Goal: Find specific page/section: Find specific page/section

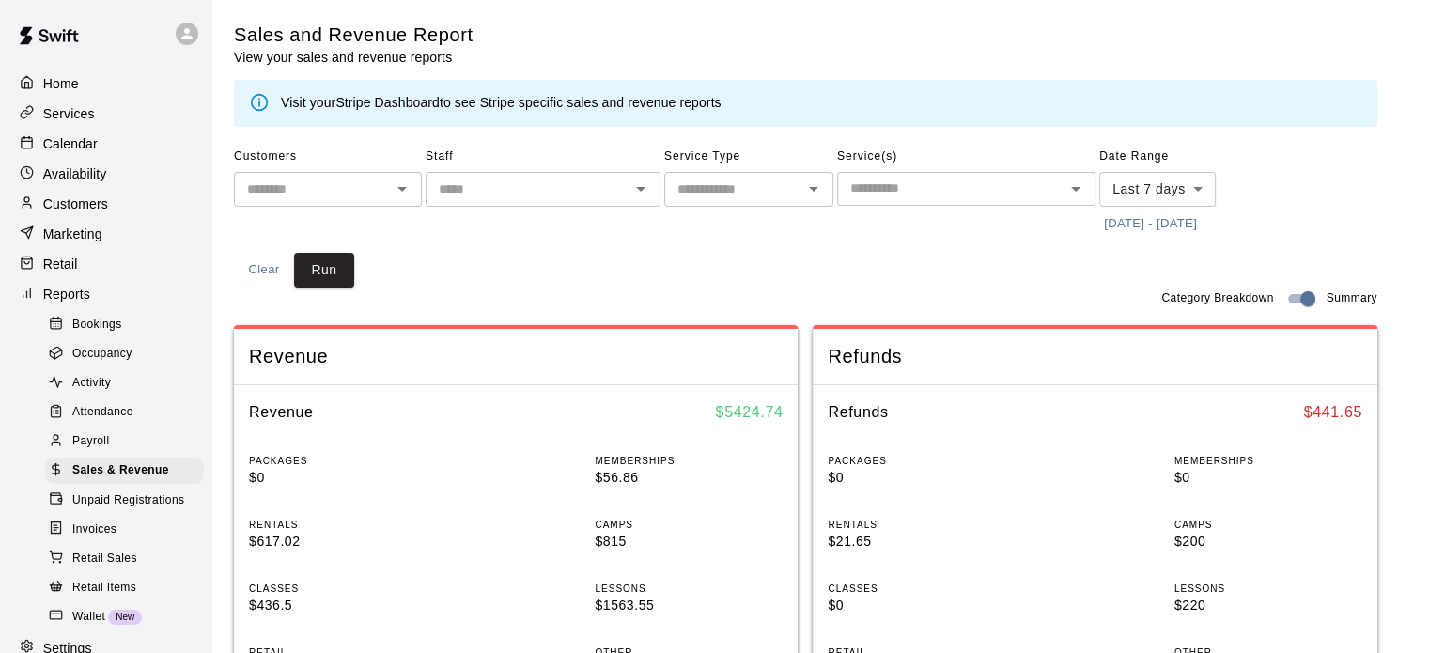
click at [75, 134] on div "Calendar" at bounding box center [105, 144] width 181 height 28
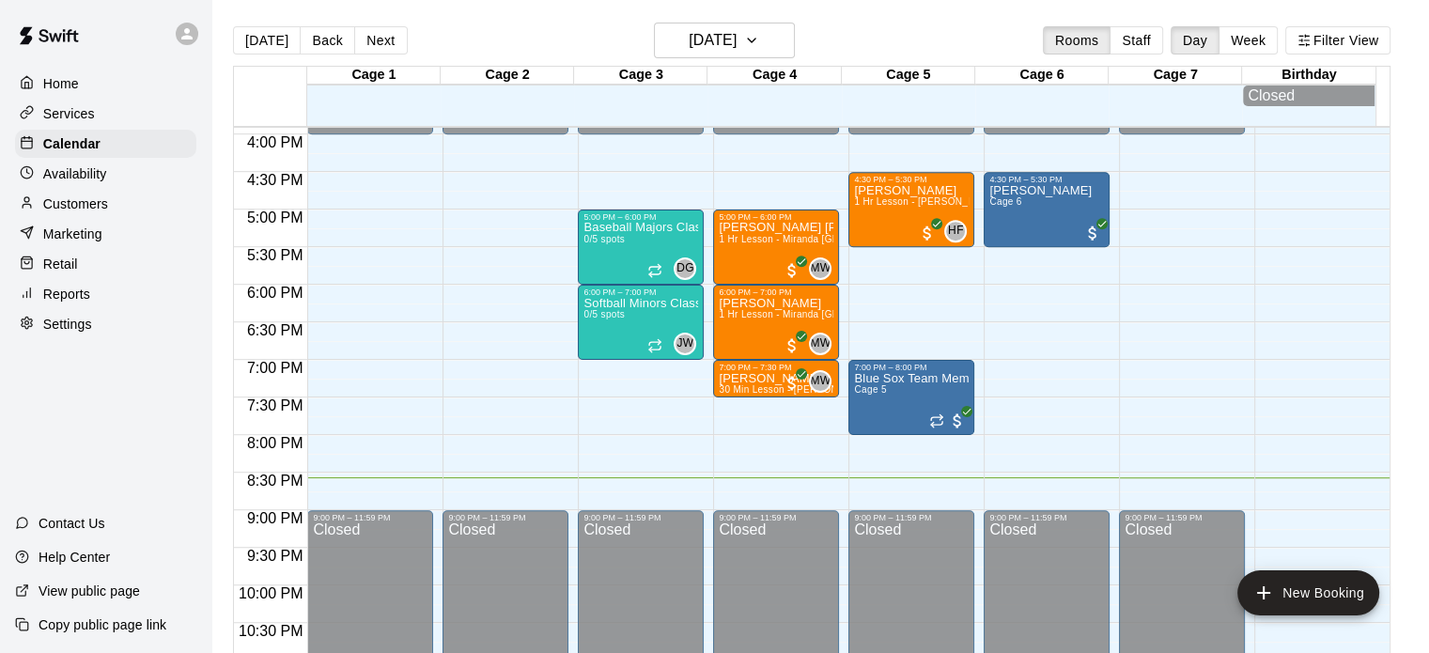
scroll to position [1137, 0]
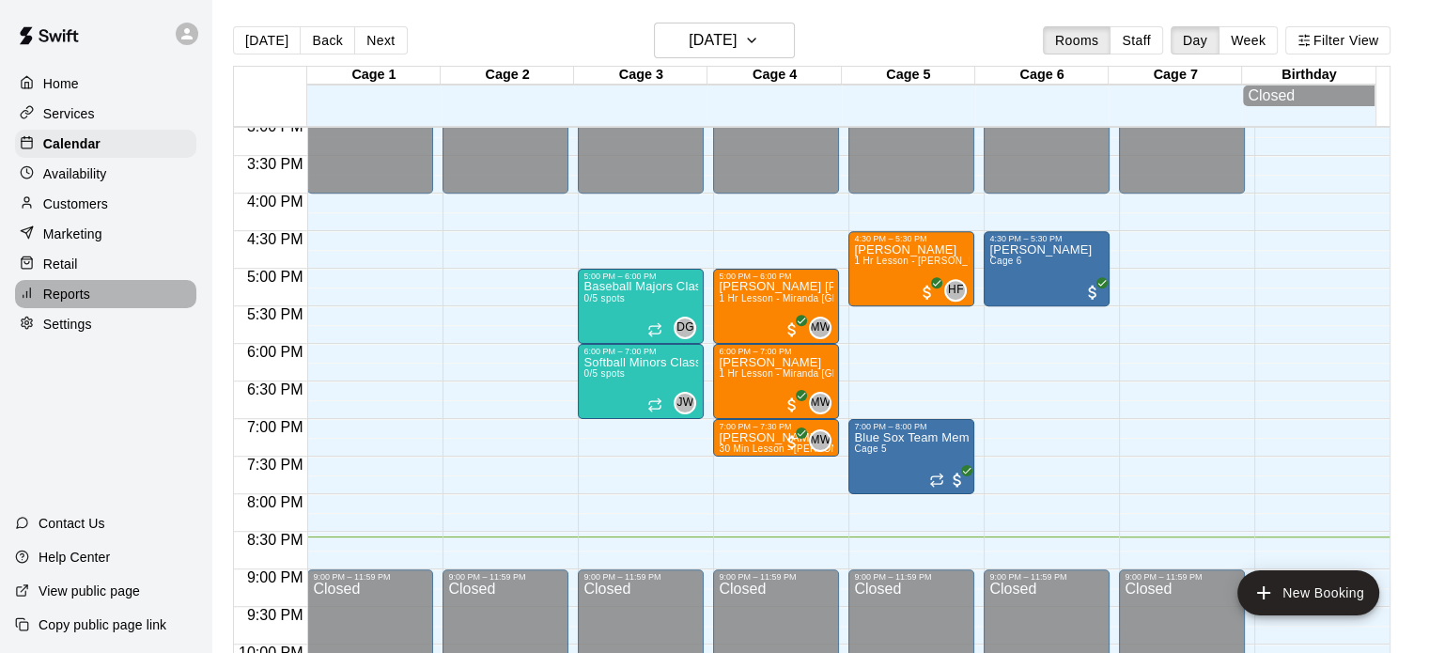
click at [75, 299] on p "Reports" at bounding box center [66, 294] width 47 height 19
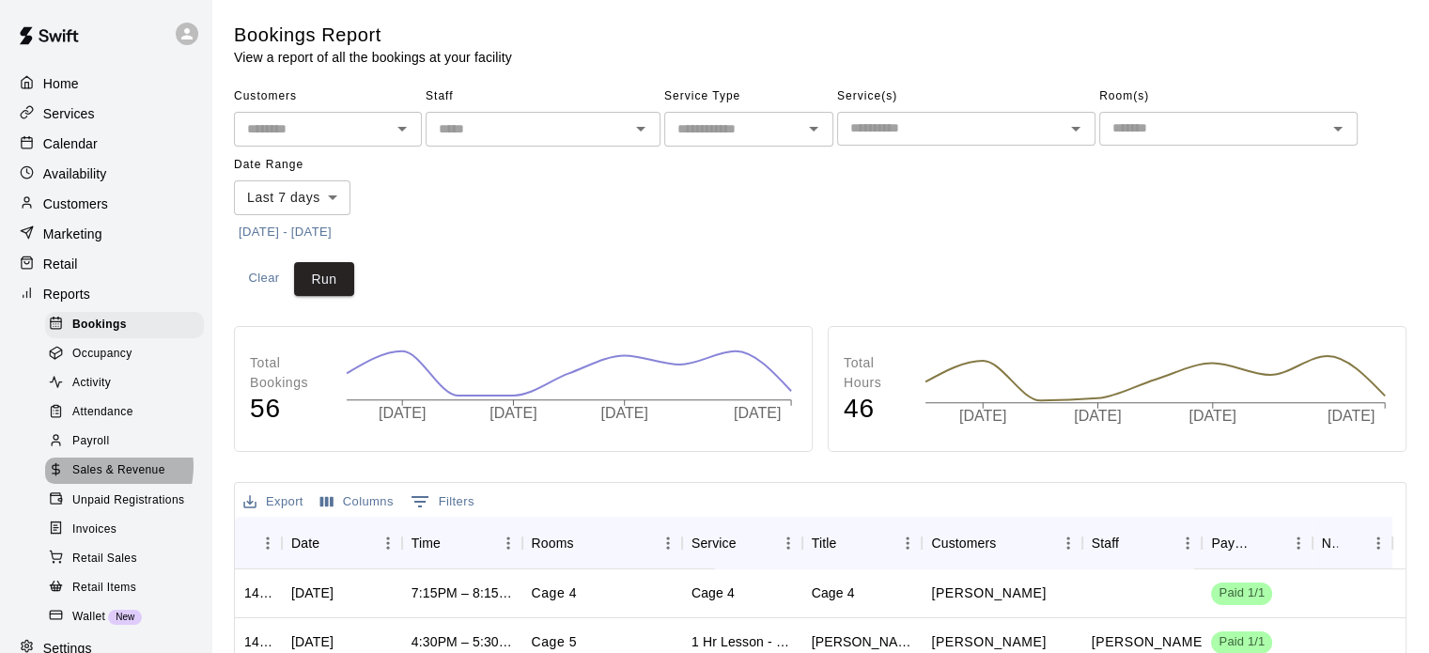
click at [105, 480] on span "Sales & Revenue" at bounding box center [118, 470] width 93 height 19
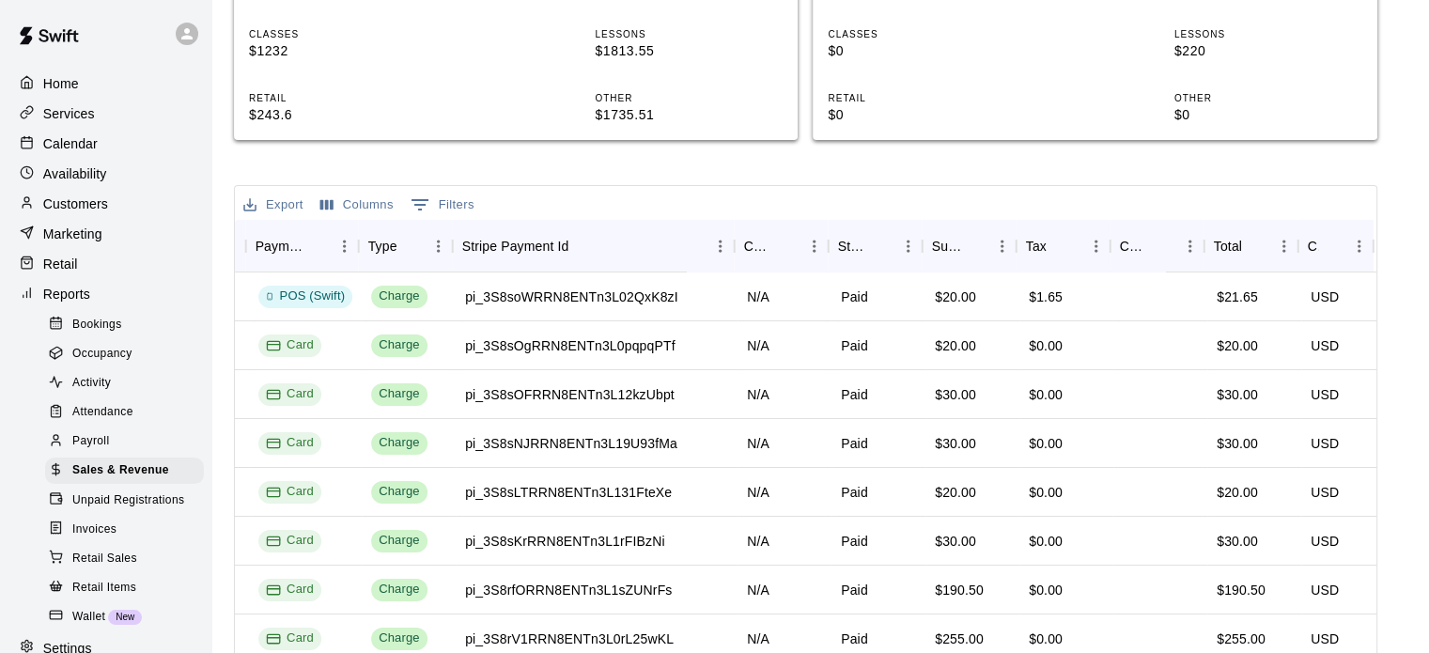
scroll to position [0, 787]
click at [115, 480] on span "Sales & Revenue" at bounding box center [120, 470] width 97 height 19
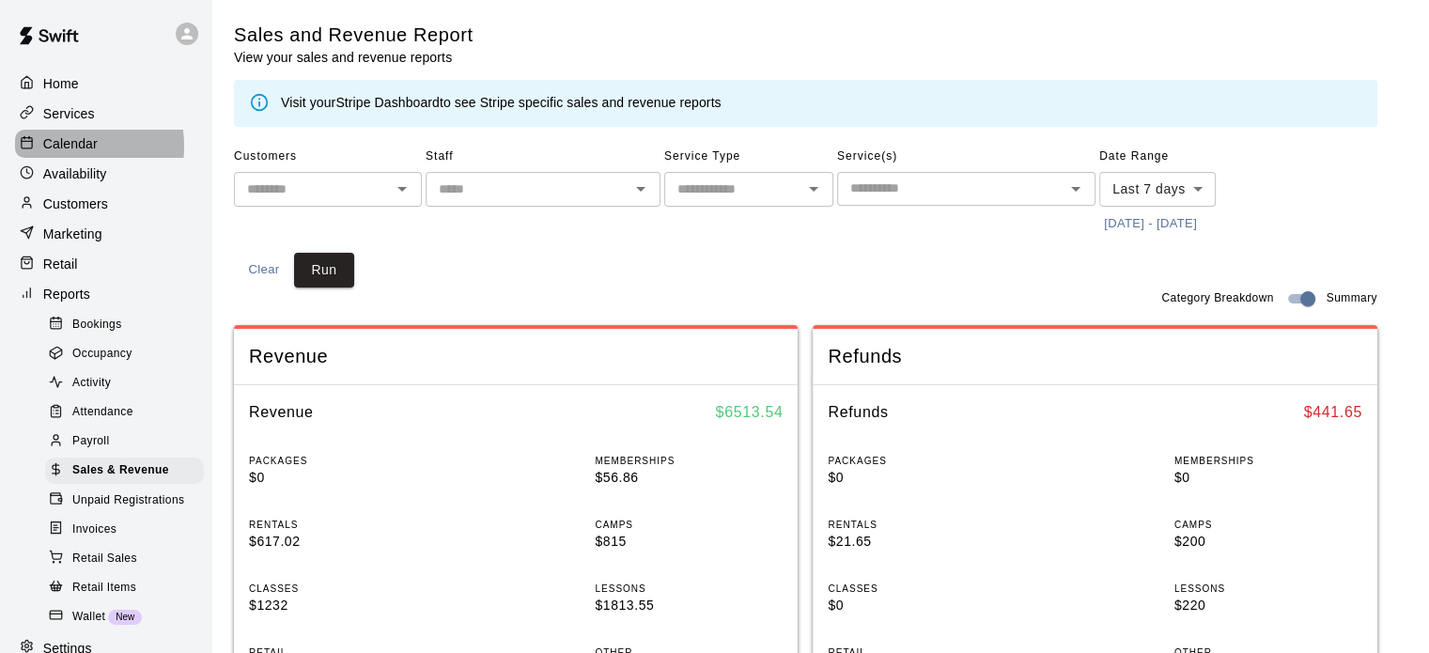
click at [70, 149] on p "Calendar" at bounding box center [70, 143] width 54 height 19
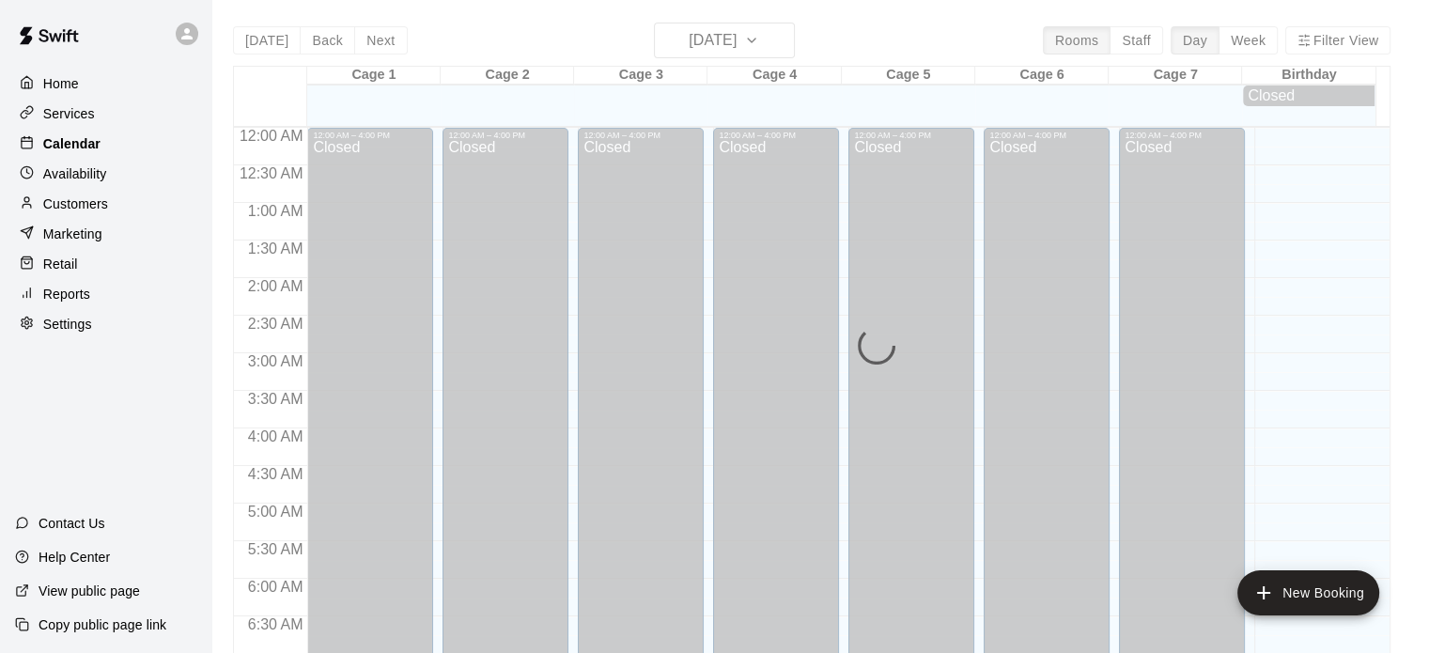
scroll to position [1196, 0]
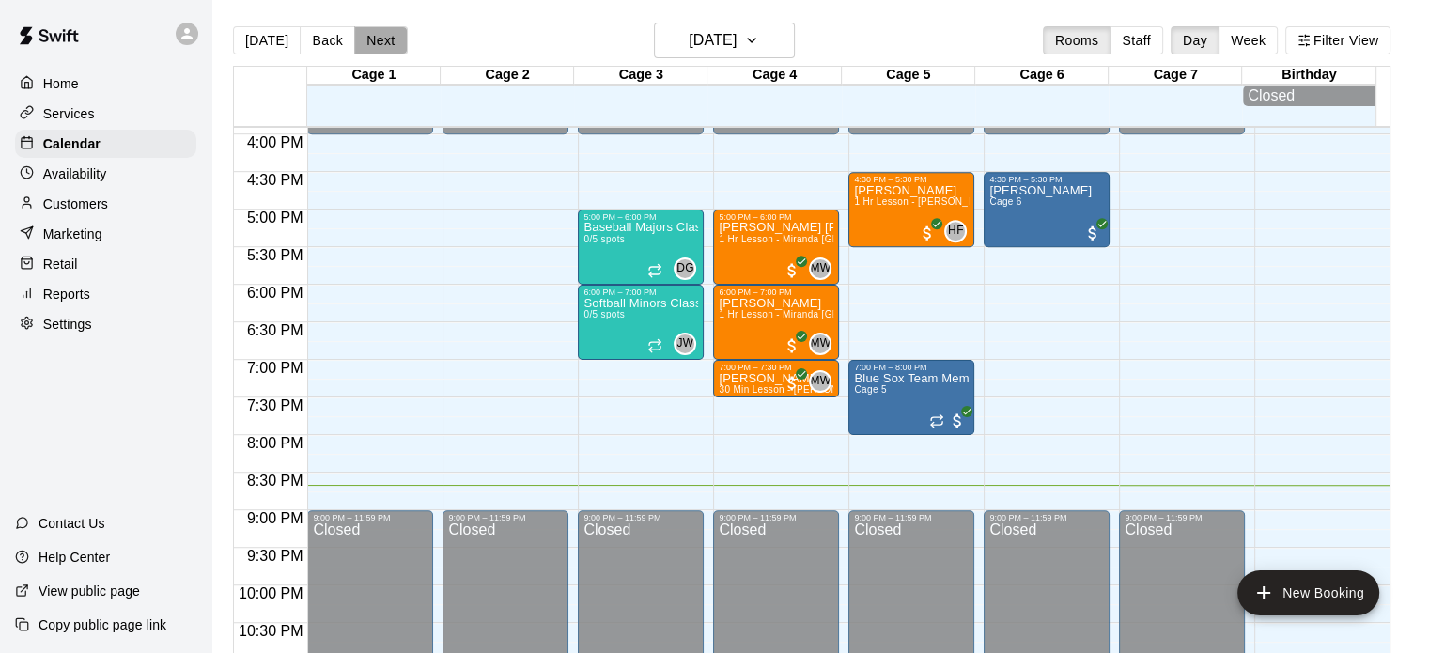
click at [375, 37] on button "Next" at bounding box center [380, 40] width 53 height 28
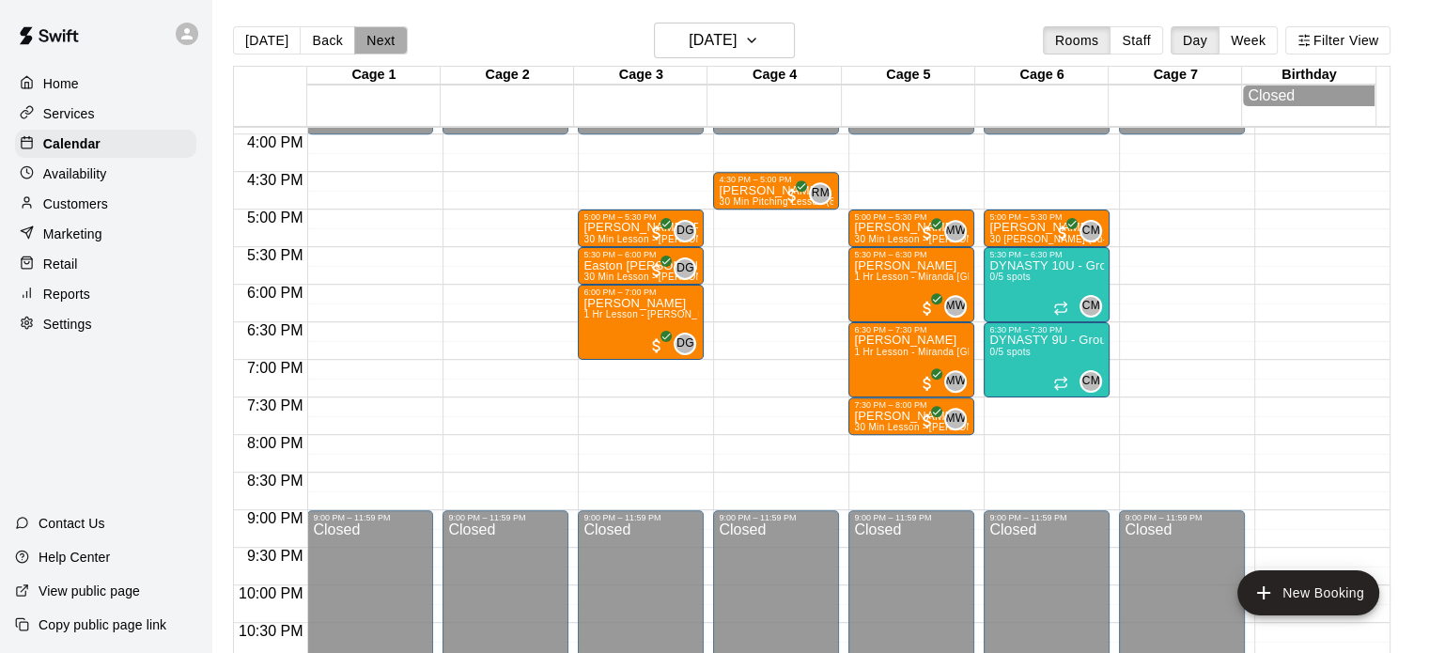
click at [375, 37] on button "Next" at bounding box center [380, 40] width 53 height 28
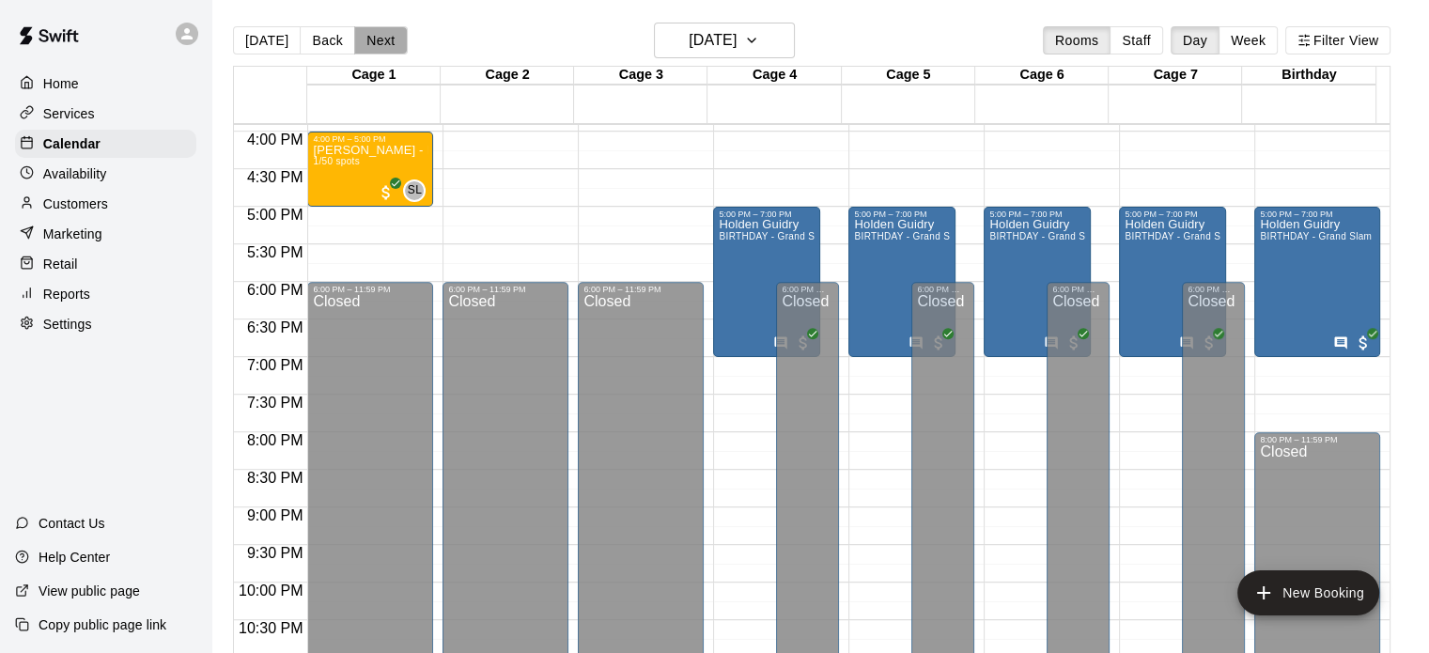
click at [382, 33] on button "Next" at bounding box center [380, 40] width 53 height 28
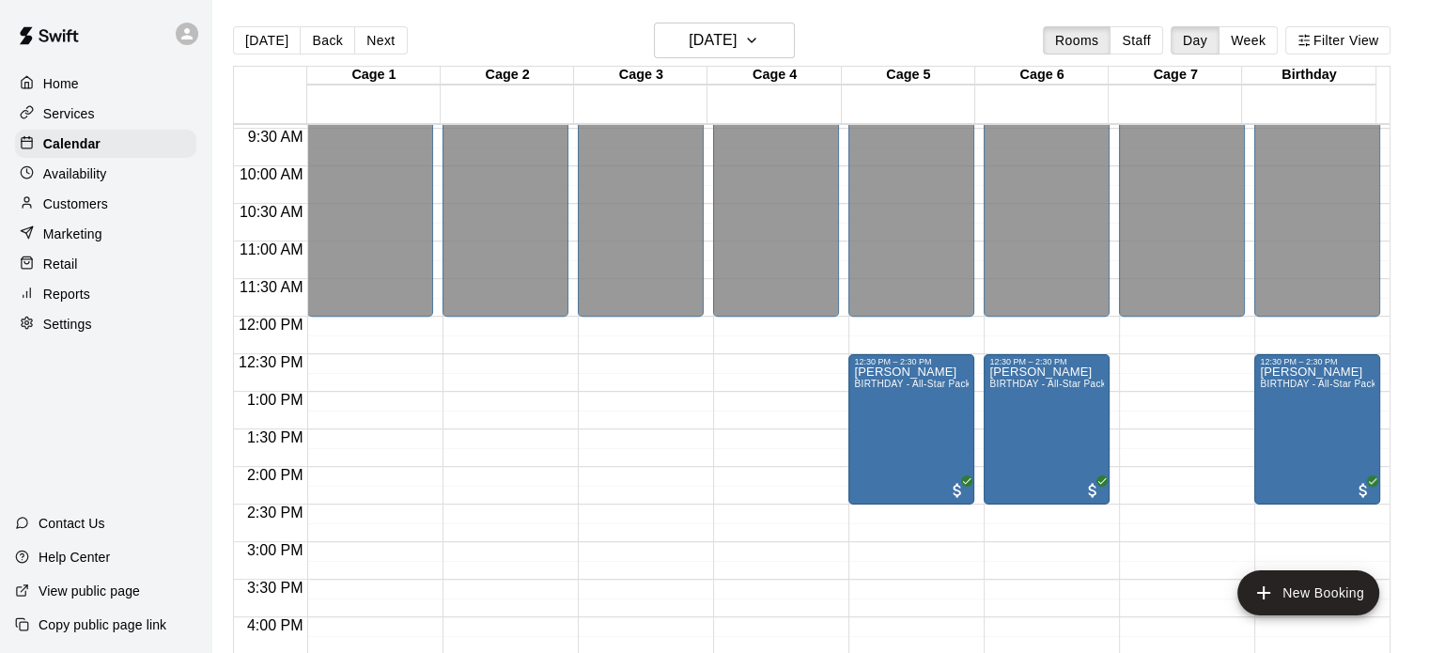
scroll to position [708, 0]
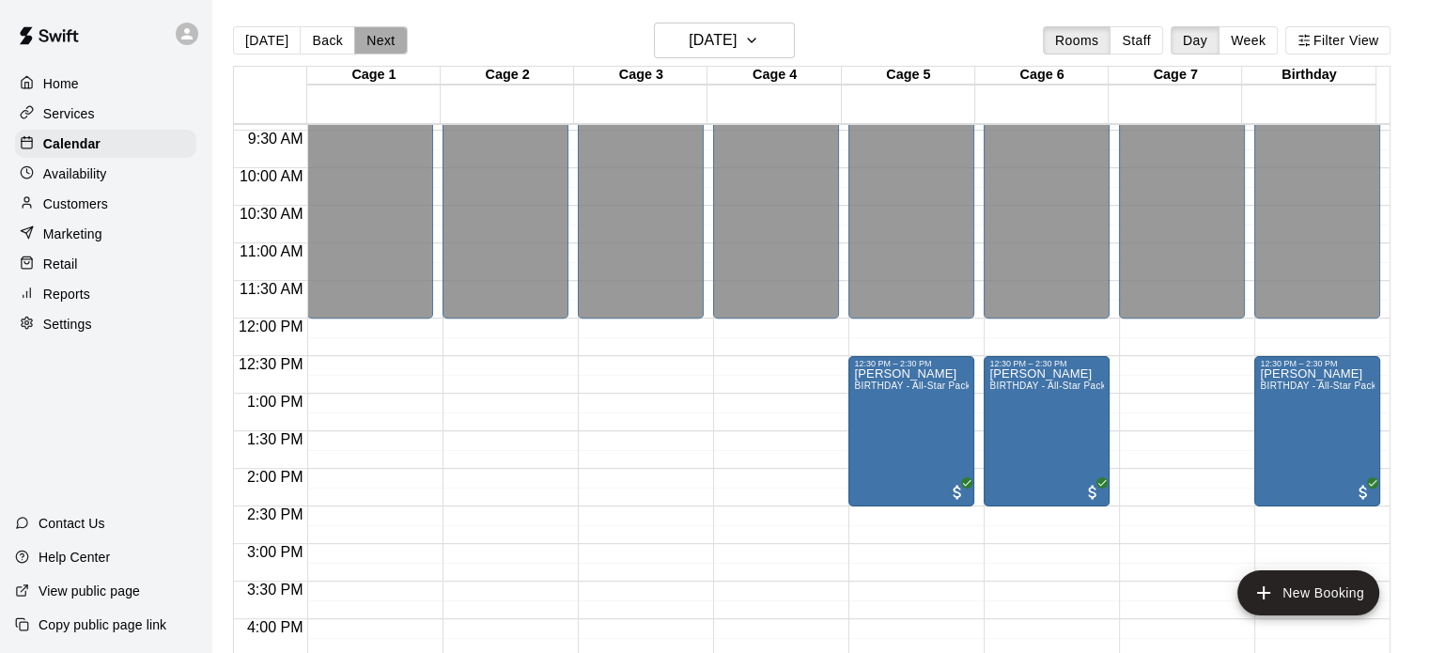
click at [383, 47] on button "Next" at bounding box center [380, 40] width 53 height 28
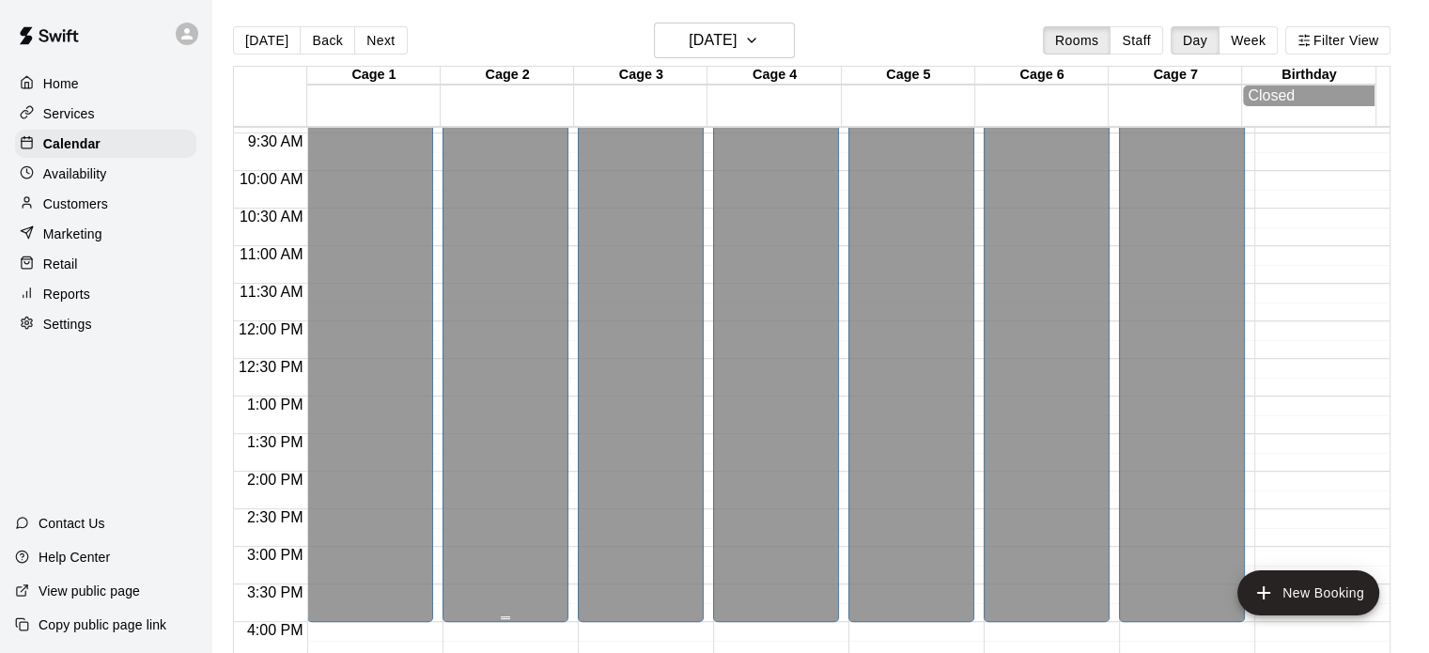
scroll to position [1259, 0]
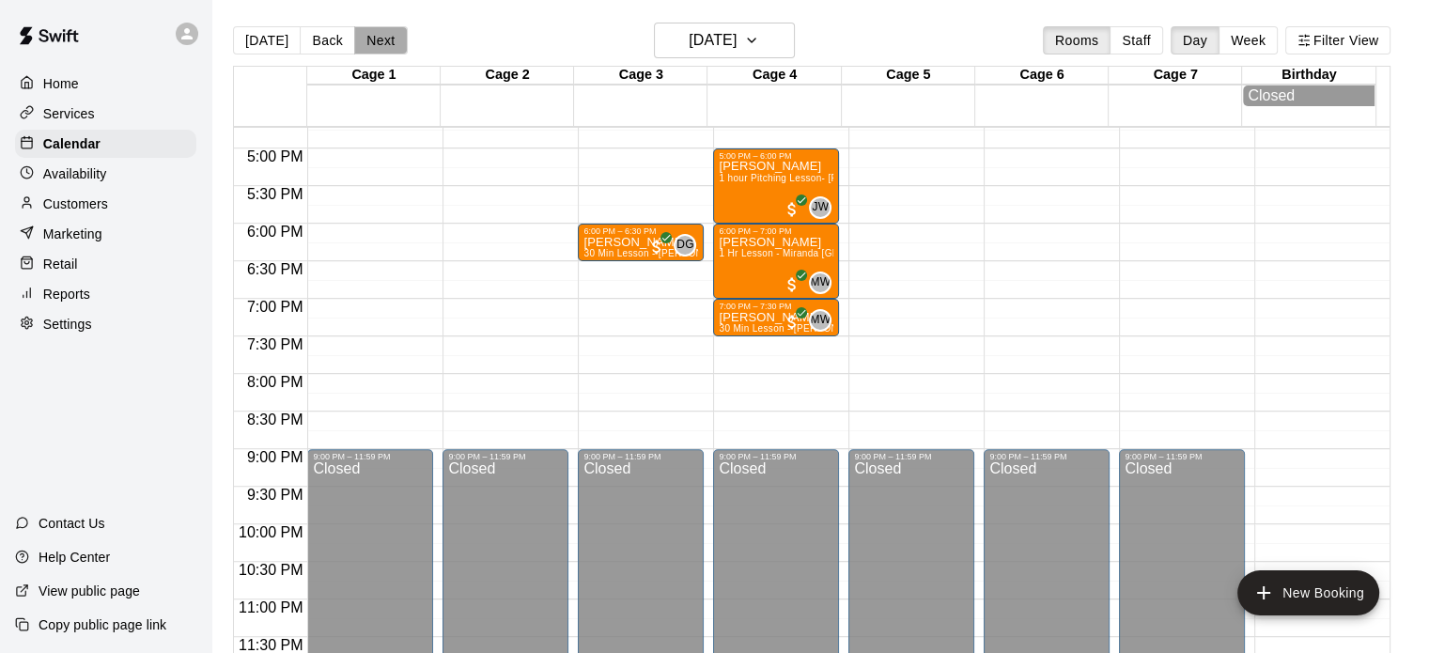
click at [385, 39] on button "Next" at bounding box center [380, 40] width 53 height 28
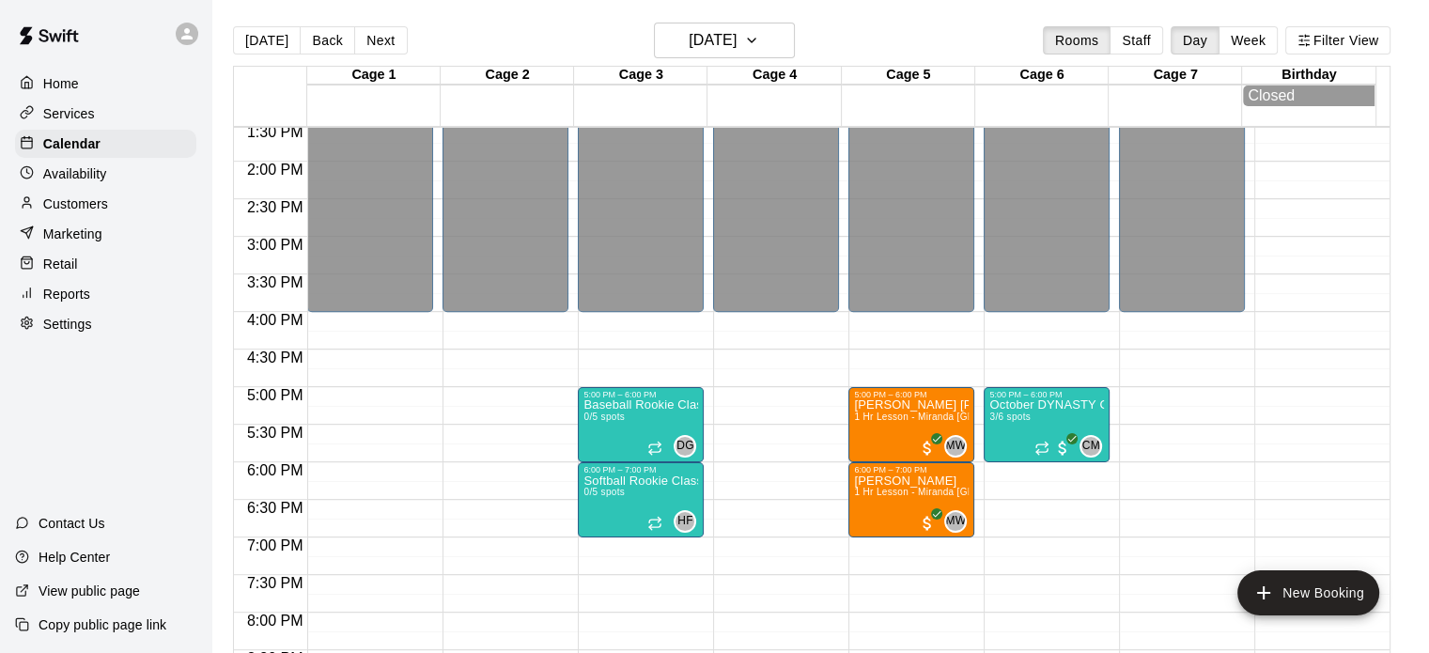
scroll to position [1018, 0]
click at [372, 34] on button "Next" at bounding box center [380, 40] width 53 height 28
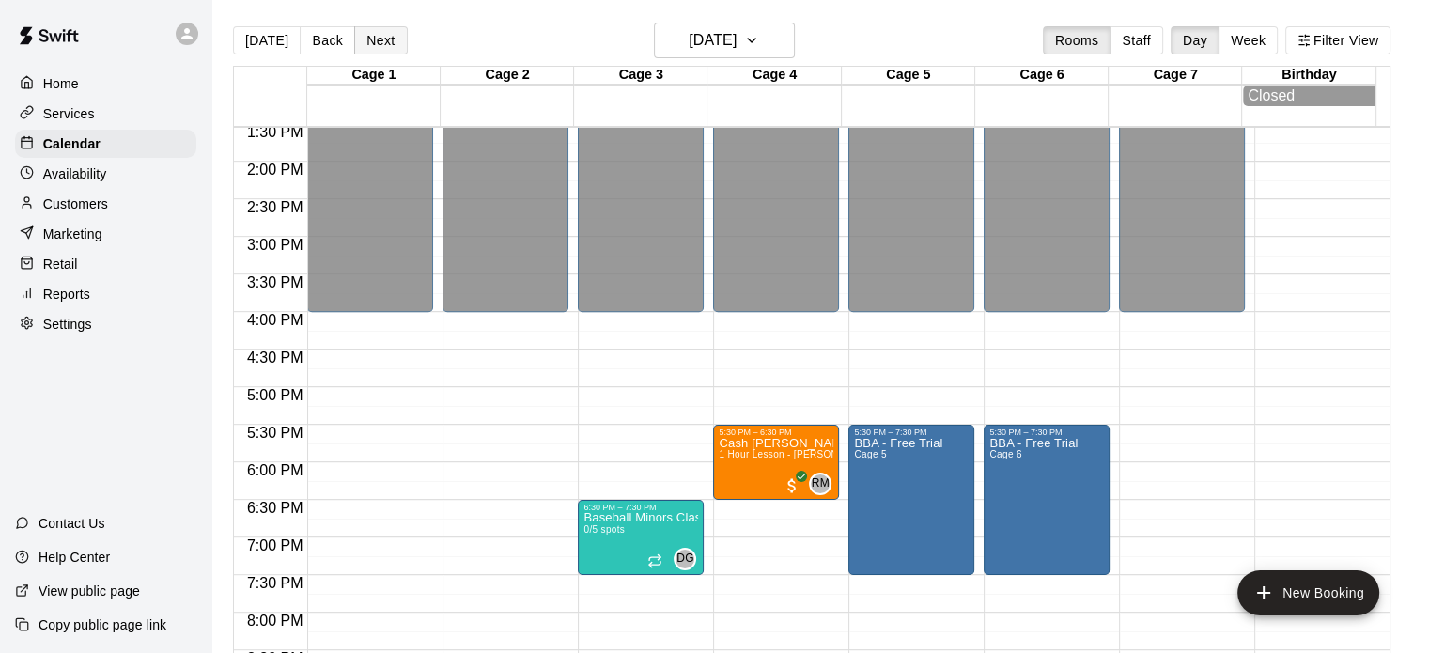
click at [372, 34] on button "Next" at bounding box center [380, 40] width 53 height 28
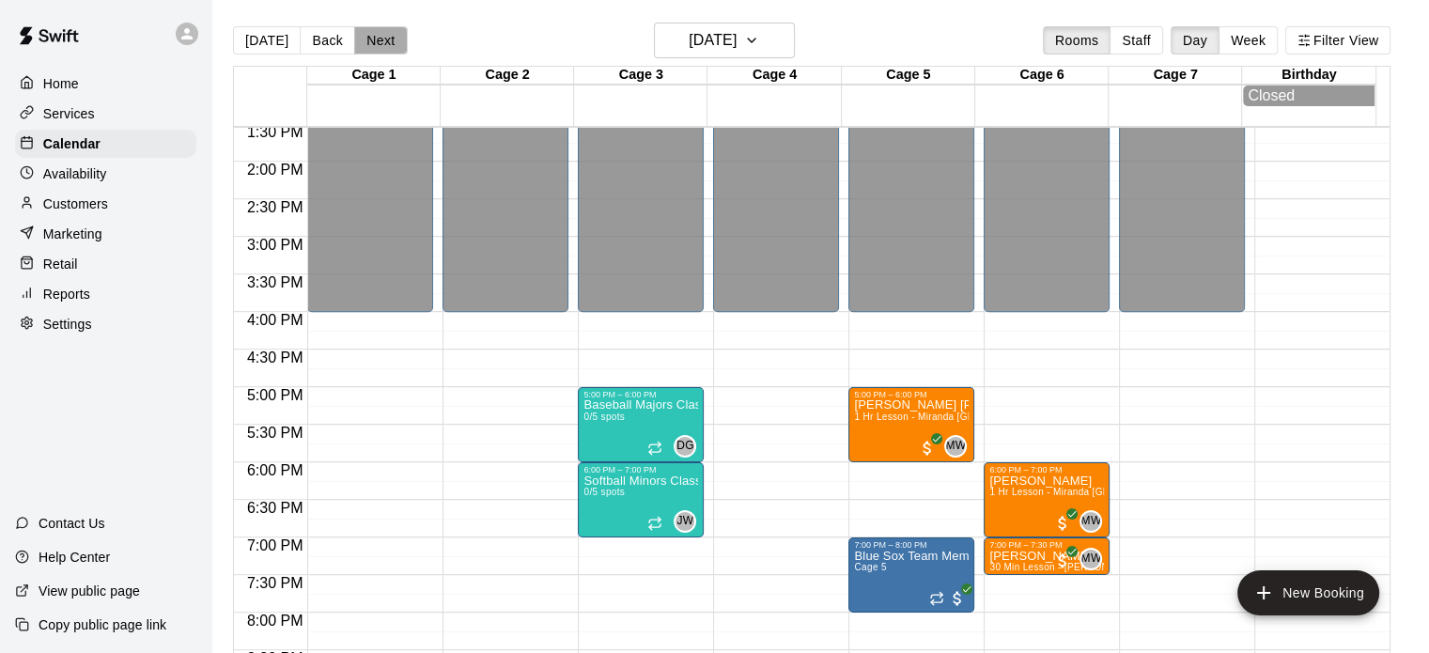
click at [372, 34] on button "Next" at bounding box center [380, 40] width 53 height 28
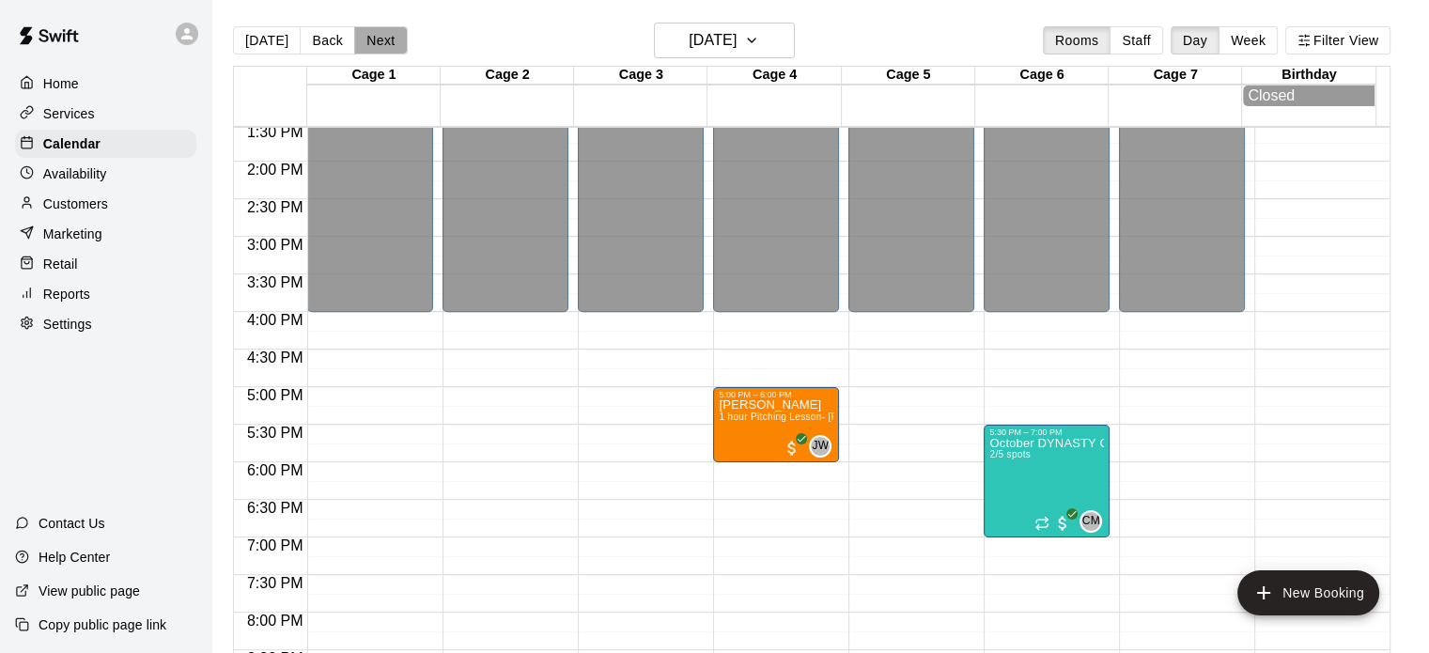
click at [372, 34] on button "Next" at bounding box center [380, 40] width 53 height 28
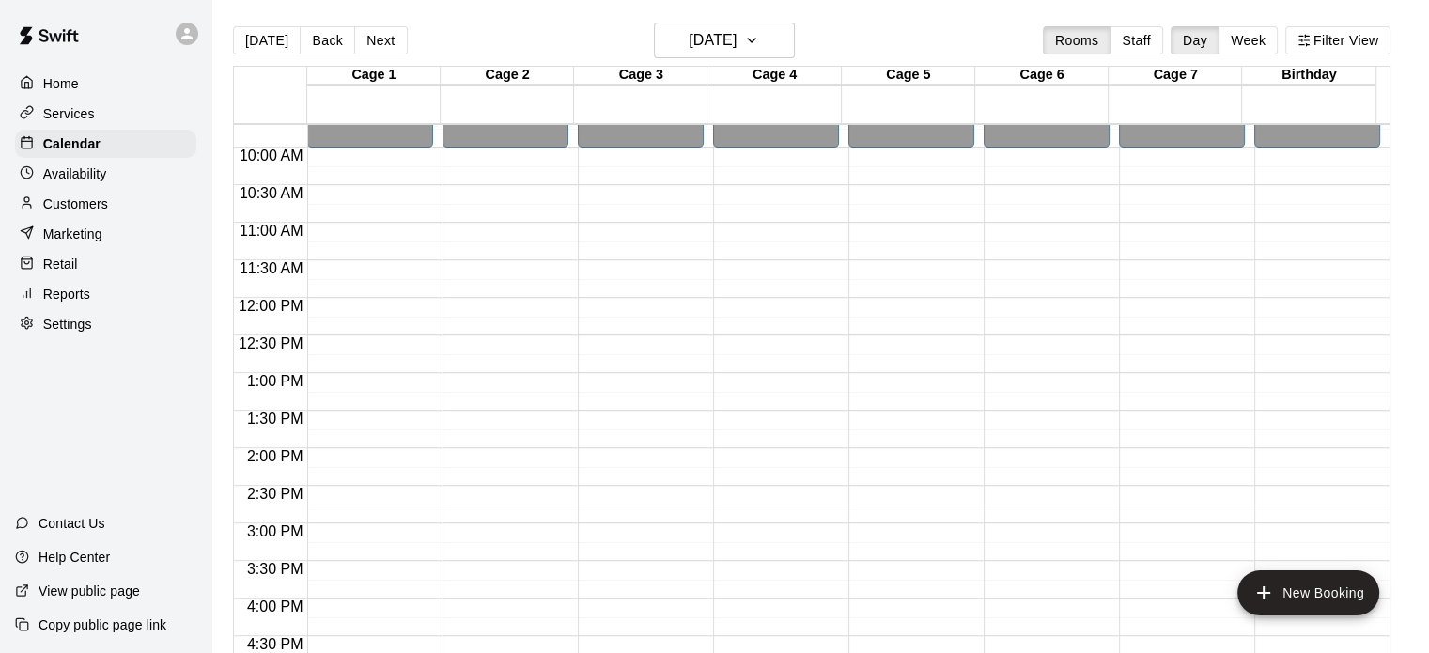
scroll to position [702, 0]
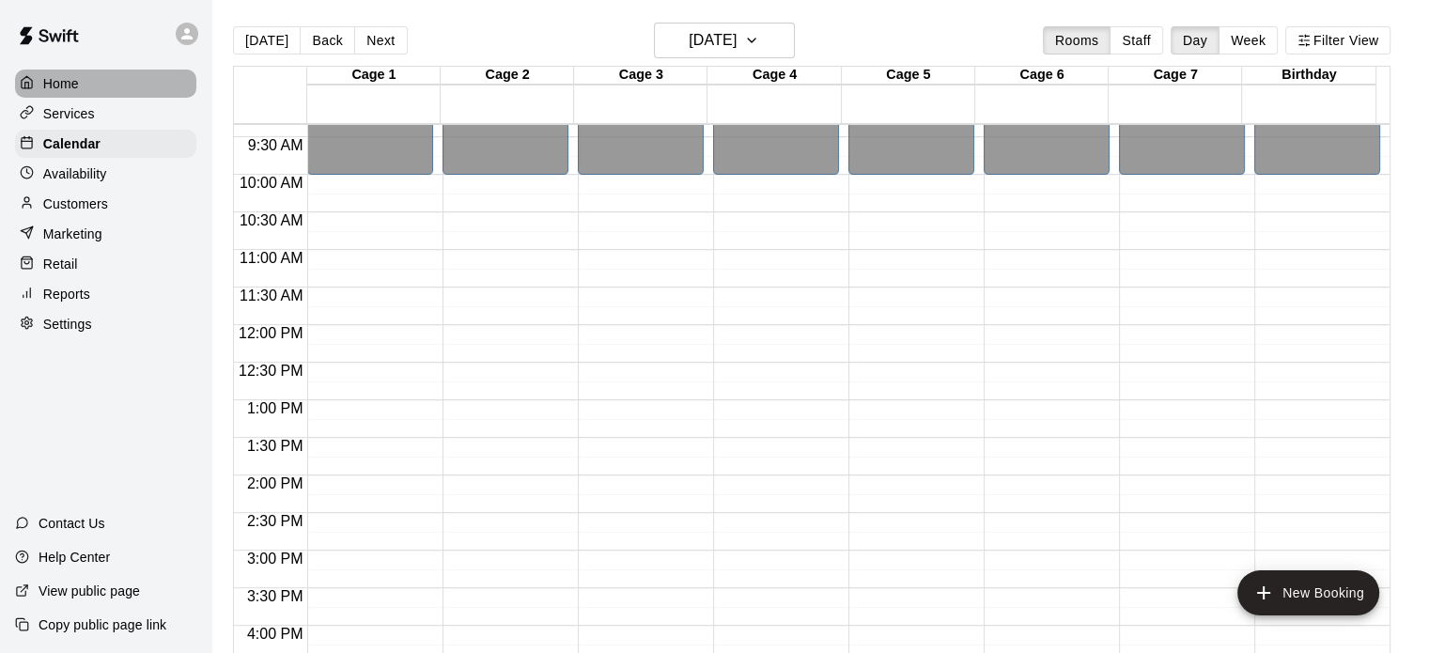
click at [79, 93] on div "Home" at bounding box center [105, 84] width 181 height 28
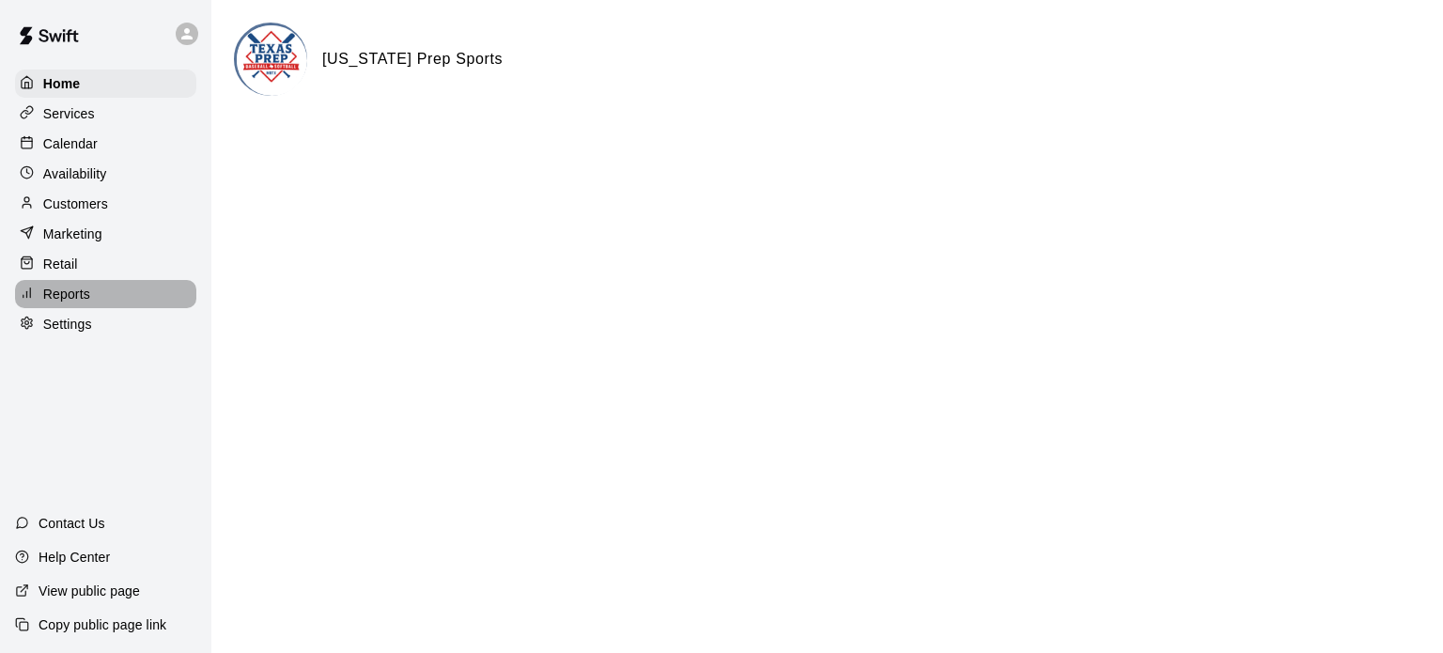
click at [52, 303] on p "Reports" at bounding box center [66, 294] width 47 height 19
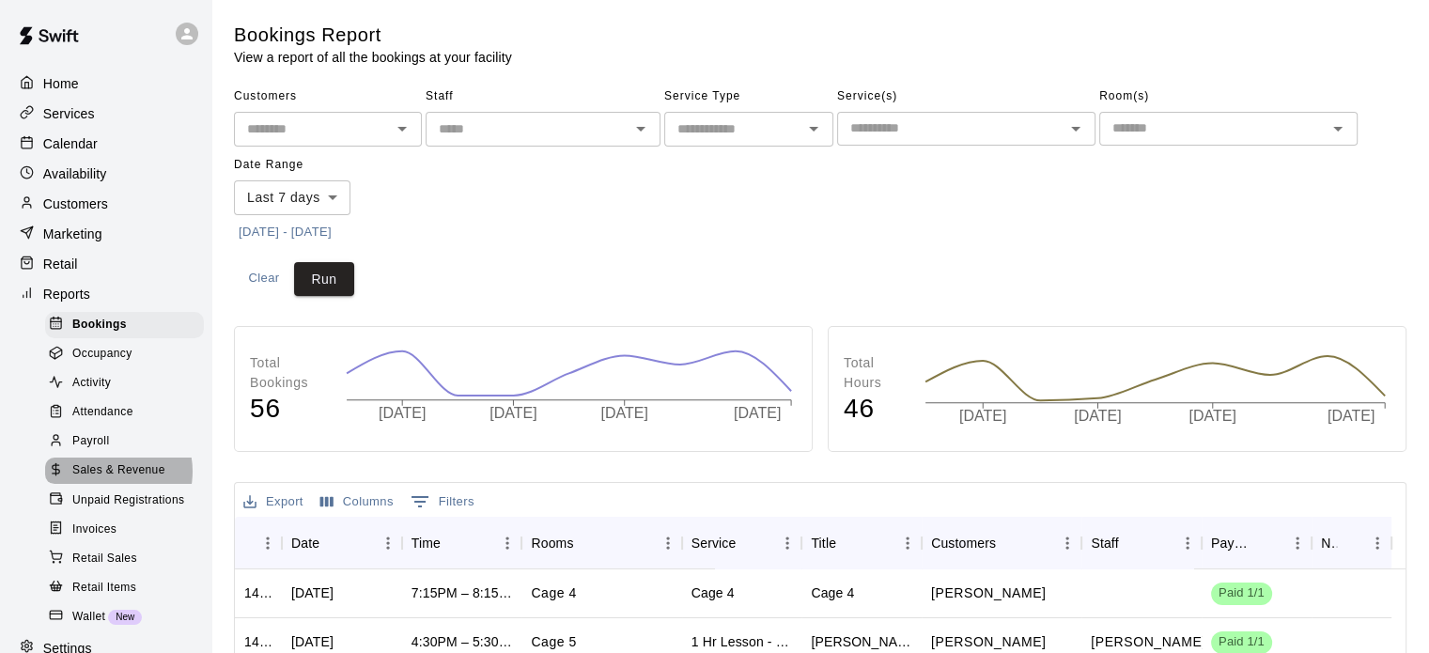
click at [107, 480] on span "Sales & Revenue" at bounding box center [118, 470] width 93 height 19
